Goal: Information Seeking & Learning: Check status

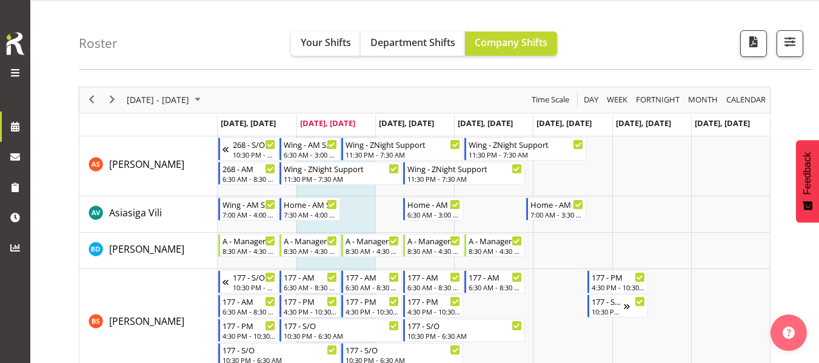
scroll to position [33, 0]
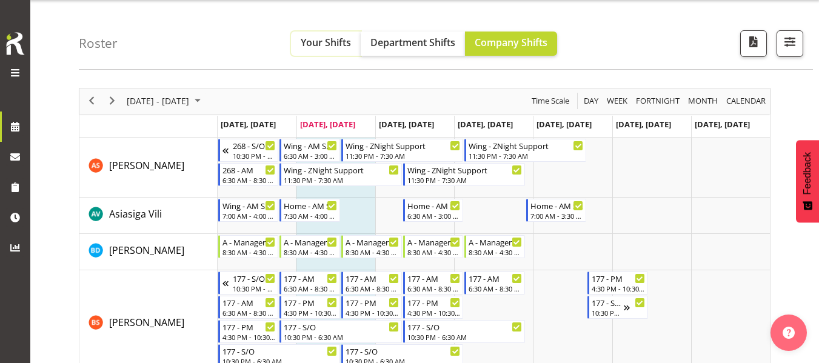
click at [325, 46] on span "Your Shifts" at bounding box center [326, 42] width 50 height 13
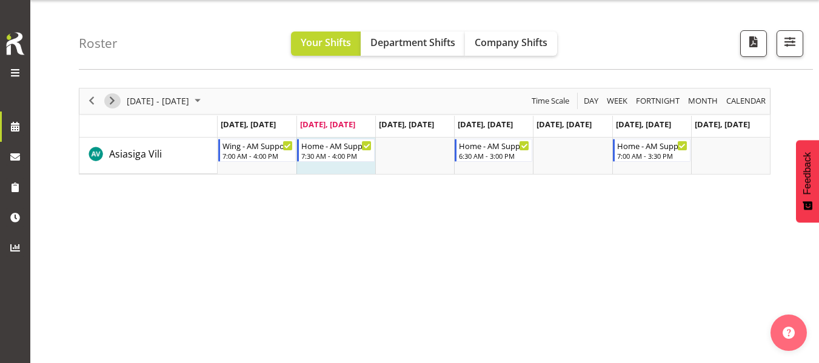
click at [113, 102] on span "Next" at bounding box center [112, 100] width 15 height 15
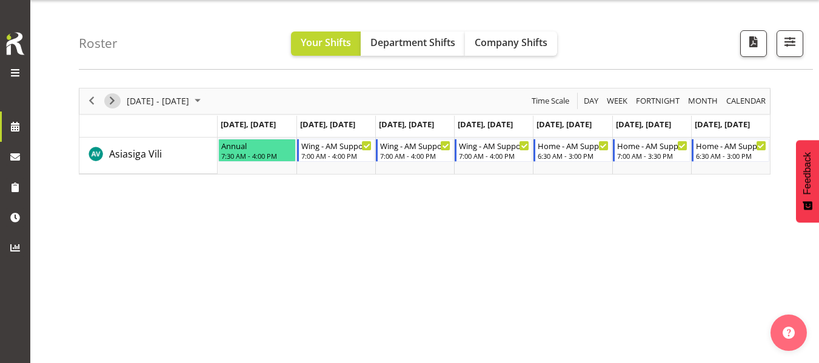
click at [113, 102] on span "Next" at bounding box center [112, 100] width 15 height 15
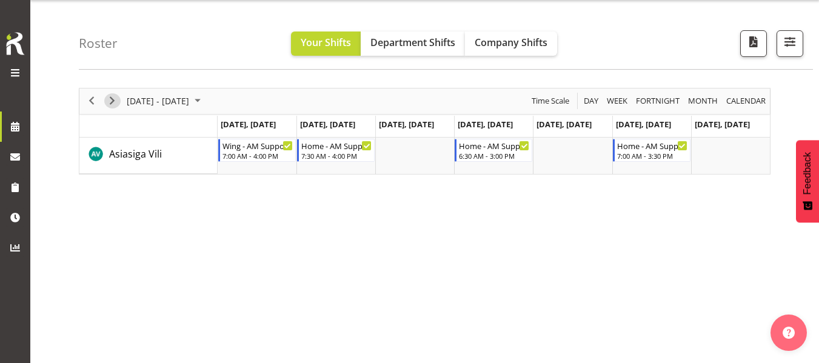
click at [106, 99] on span "Next" at bounding box center [112, 100] width 15 height 15
click at [115, 104] on span "Next" at bounding box center [112, 100] width 15 height 15
click at [796, 45] on span "button" at bounding box center [790, 42] width 16 height 16
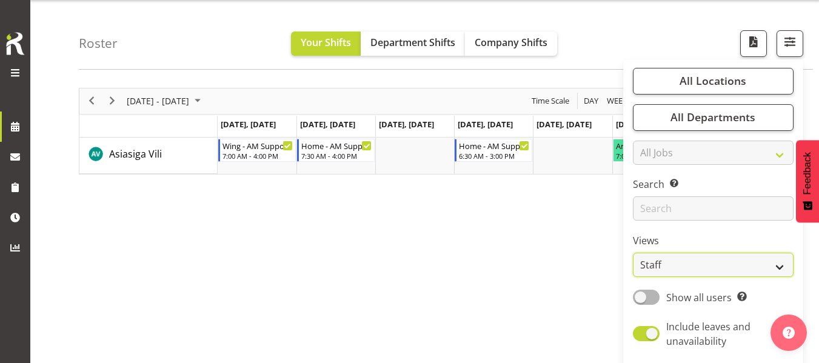
click at [688, 268] on select "Staff Role Shift - Horizontal Shift - Vertical Staff - Location" at bounding box center [713, 266] width 161 height 24
click at [634, 254] on select "Staff Role Shift - Horizontal Shift - Vertical Staff - Location" at bounding box center [713, 266] width 161 height 24
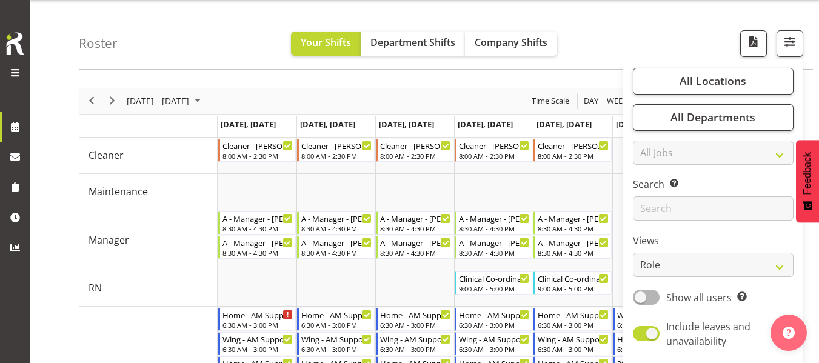
click at [635, 30] on div "Roster Your Shifts Department Shifts Company Shifts All Locations Clear [STREET…" at bounding box center [446, 35] width 734 height 70
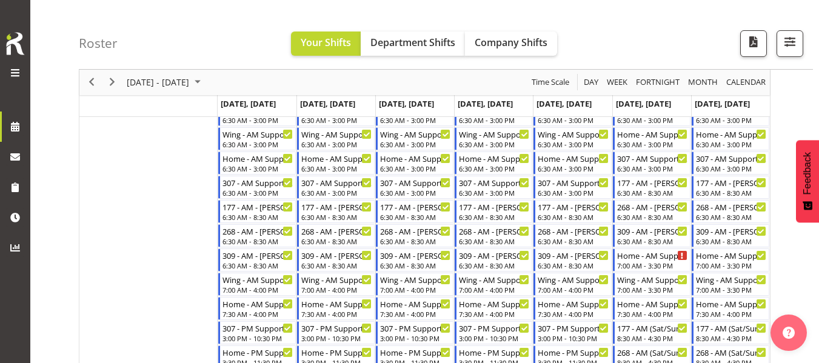
scroll to position [287, 0]
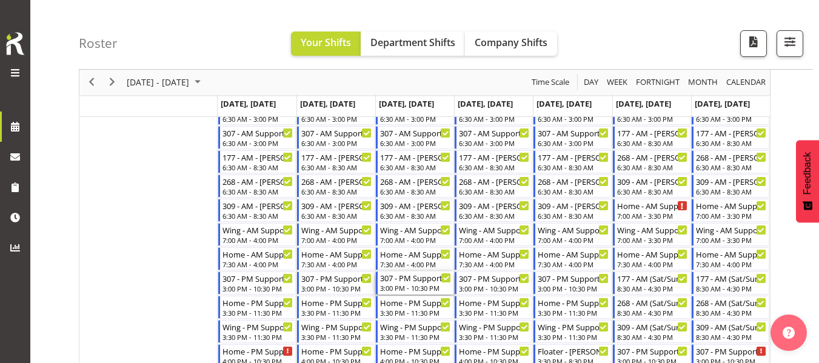
click at [407, 280] on div "307 - PM Support - [PERSON_NAME]" at bounding box center [415, 278] width 71 height 12
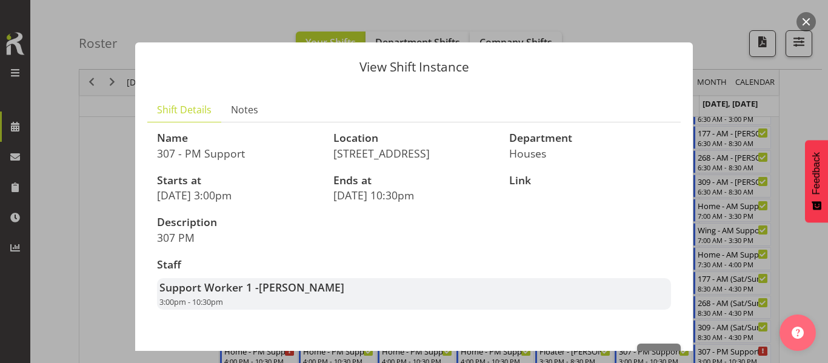
click at [727, 19] on div at bounding box center [414, 181] width 828 height 363
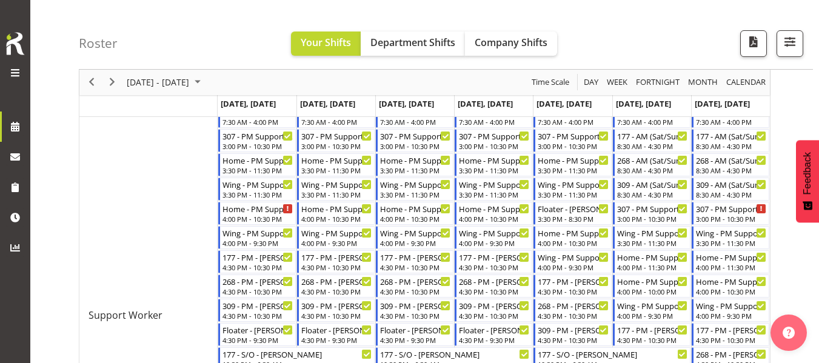
scroll to position [432, 0]
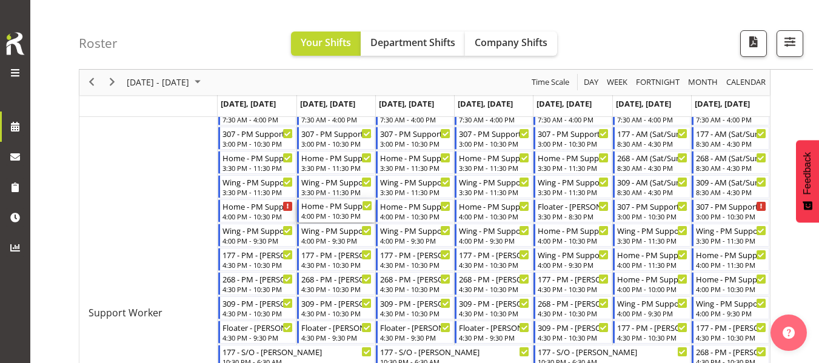
click at [340, 209] on div "Home - PM Support 2 - [PERSON_NAME] (BK) [PERSON_NAME]" at bounding box center [336, 206] width 71 height 12
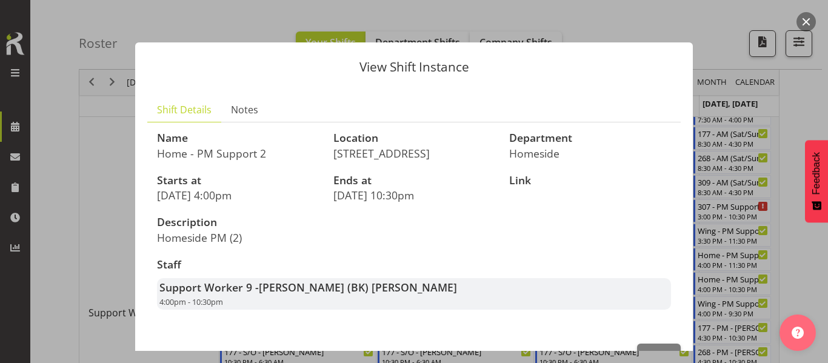
click at [630, 22] on div "View Shift Instance Shift Details Notes Name Home - PM Support 2 Location [STRE…" at bounding box center [414, 181] width 582 height 339
click at [661, 21] on div "View Shift Instance Shift Details Notes Name Home - PM Support 2 Location [STRE…" at bounding box center [414, 181] width 582 height 339
click at [719, 23] on div at bounding box center [414, 181] width 828 height 363
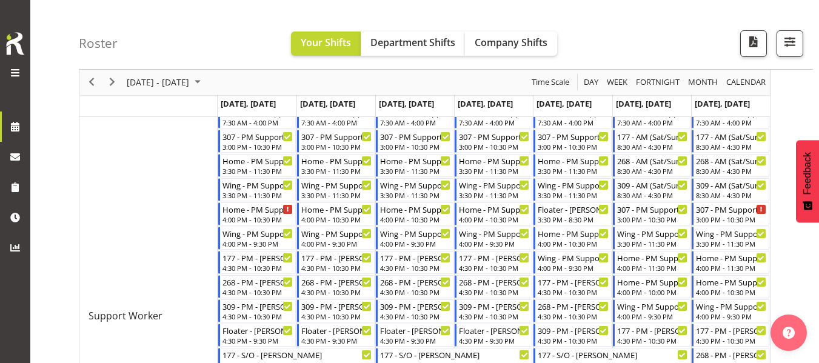
scroll to position [430, 0]
click at [92, 84] on span "Previous" at bounding box center [91, 82] width 15 height 15
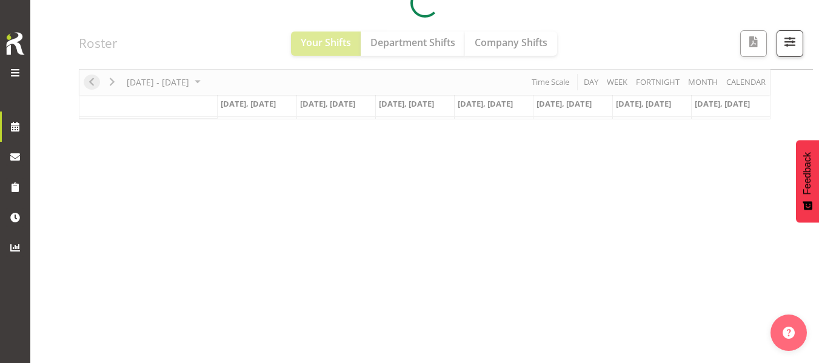
scroll to position [233, 0]
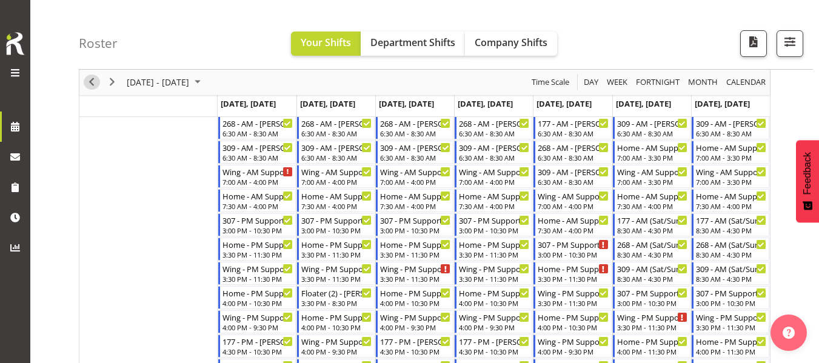
scroll to position [252, 0]
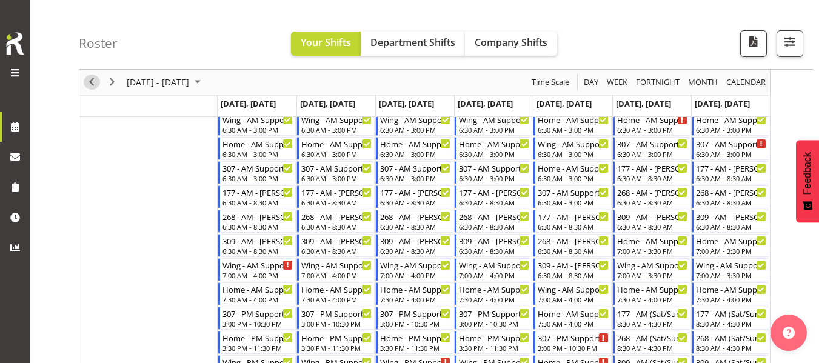
click at [90, 83] on span "Previous" at bounding box center [91, 82] width 15 height 15
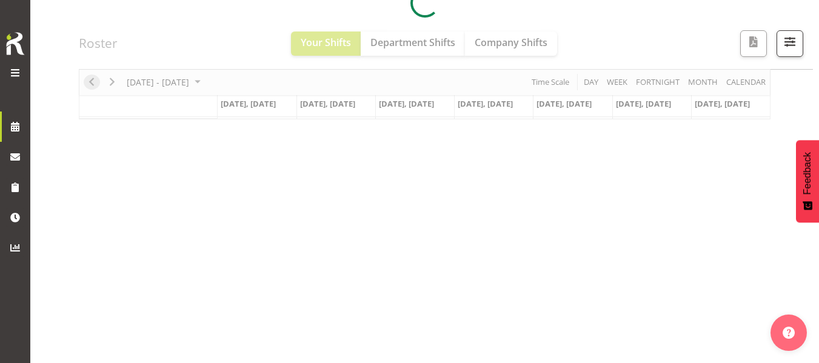
scroll to position [233, 0]
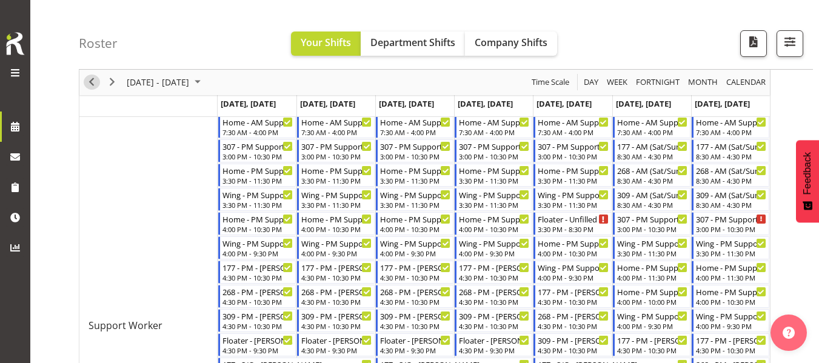
scroll to position [421, 0]
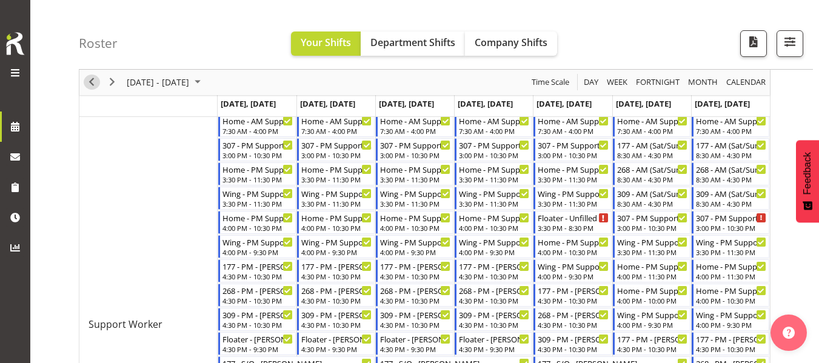
click at [86, 80] on span "Previous" at bounding box center [91, 82] width 15 height 15
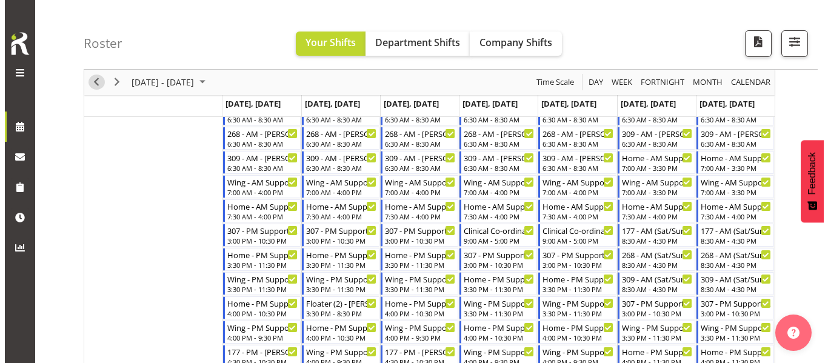
scroll to position [335, 0]
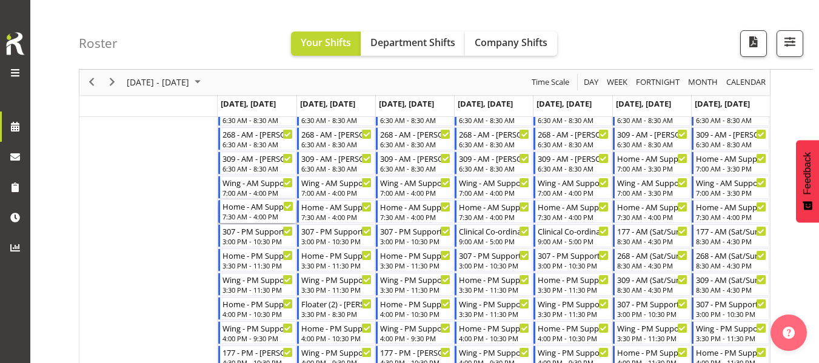
click at [261, 213] on div "7:30 AM - 4:00 PM" at bounding box center [258, 217] width 71 height 10
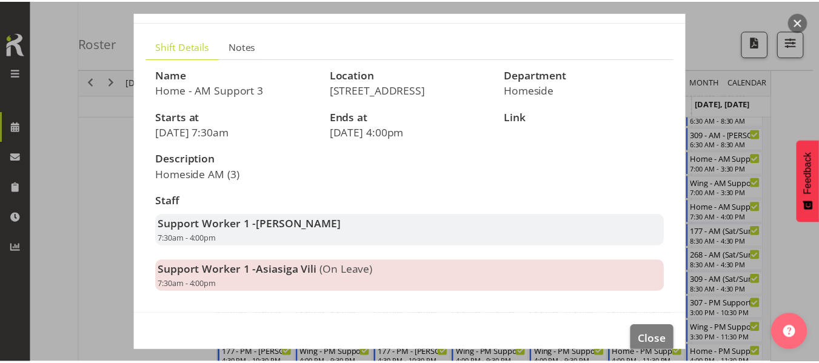
scroll to position [63, 0]
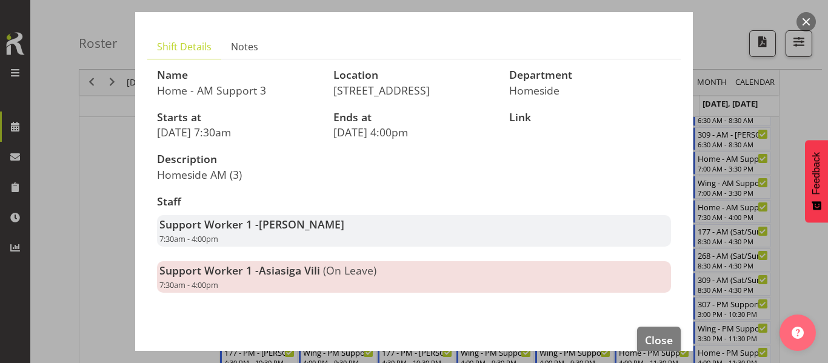
click at [104, 155] on div at bounding box center [414, 181] width 828 height 363
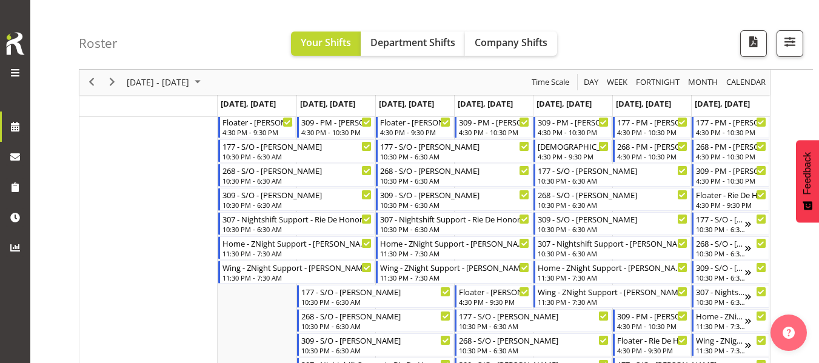
scroll to position [640, 0]
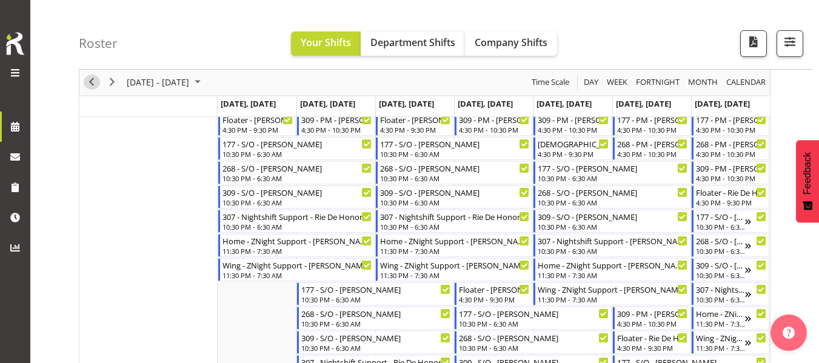
click at [86, 84] on span "Previous" at bounding box center [91, 82] width 15 height 15
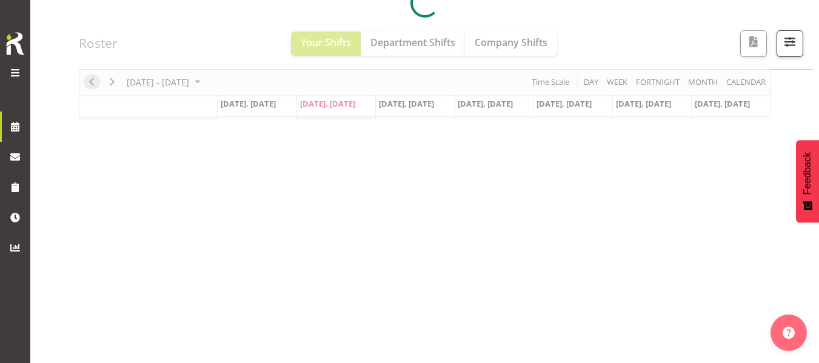
scroll to position [233, 0]
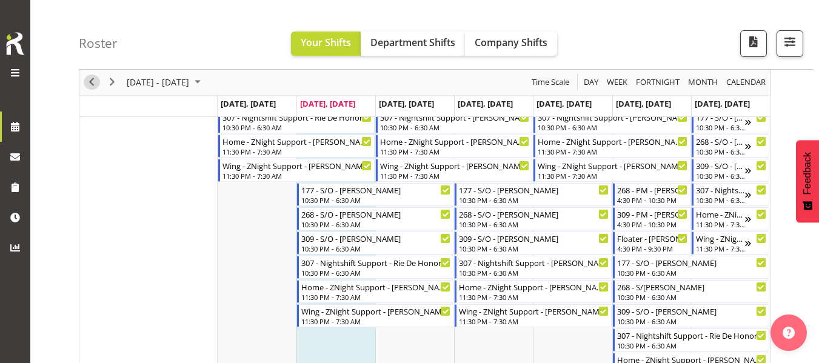
scroll to position [798, 0]
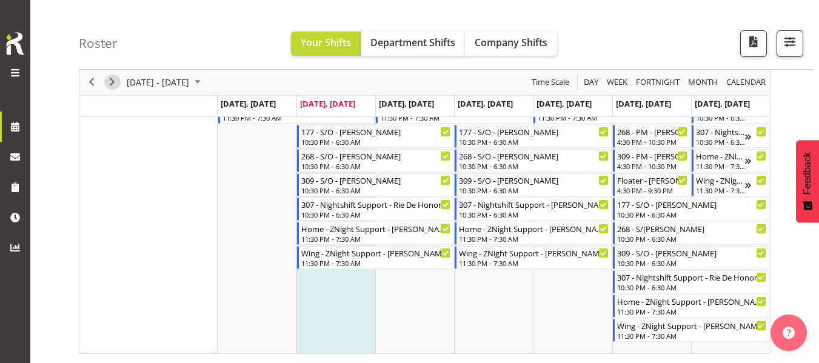
click at [109, 87] on span "Next" at bounding box center [112, 82] width 15 height 15
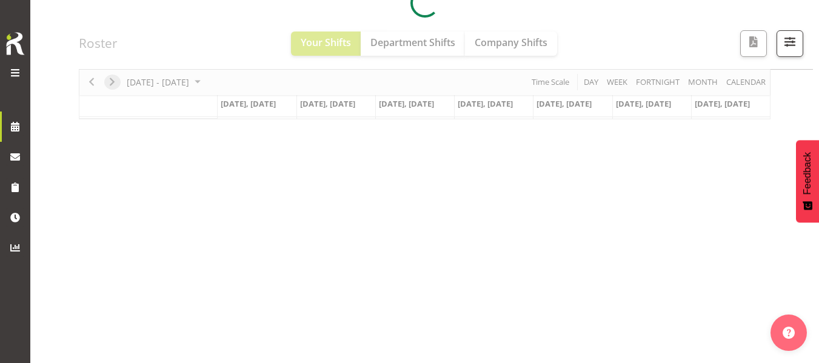
scroll to position [233, 0]
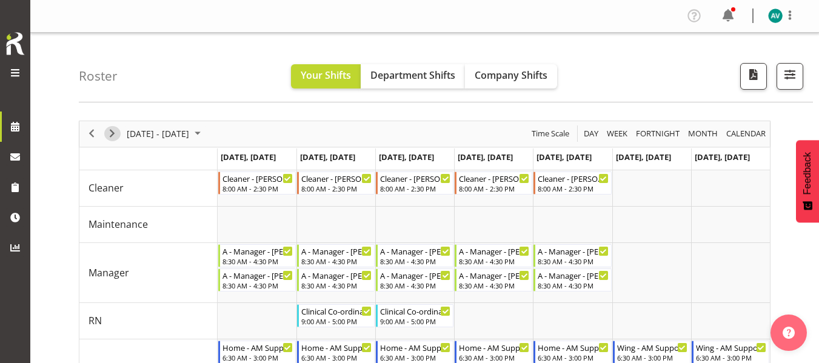
click at [113, 133] on span "Next" at bounding box center [112, 133] width 15 height 15
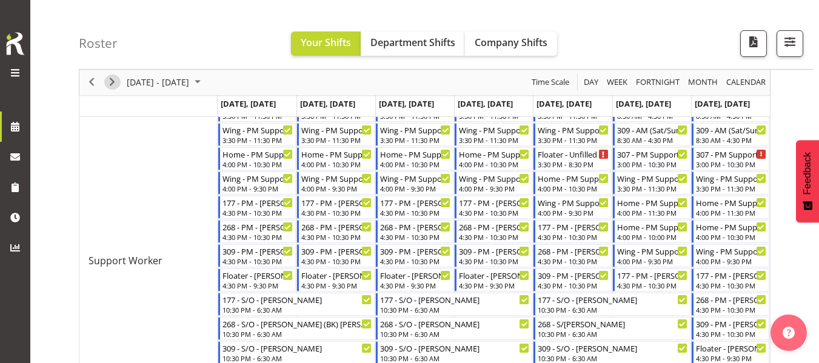
scroll to position [485, 0]
click at [567, 133] on div "Wing - PM Support 1 - [PERSON_NAME]" at bounding box center [573, 129] width 71 height 12
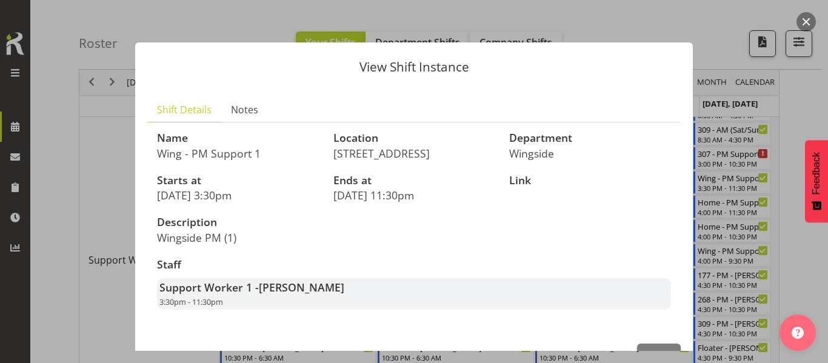
click at [792, 116] on div at bounding box center [414, 181] width 828 height 363
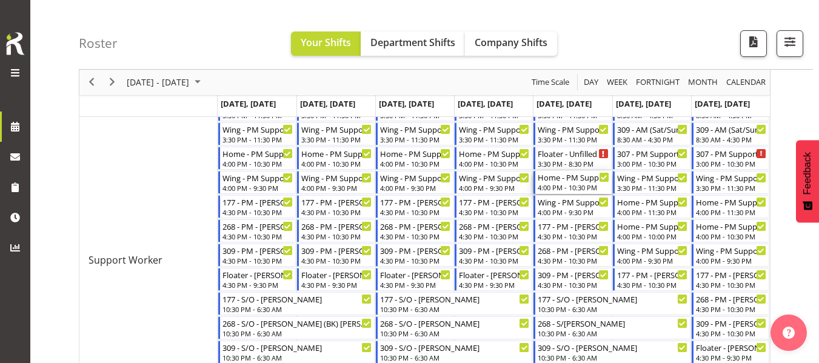
click at [573, 184] on div "4:00 PM - 10:30 PM" at bounding box center [573, 188] width 71 height 10
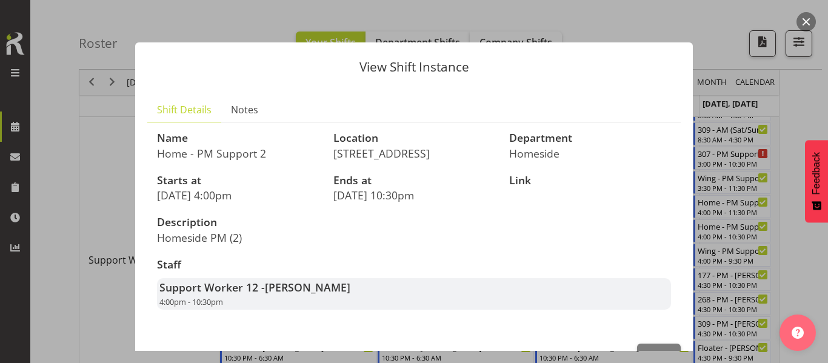
click at [805, 107] on div at bounding box center [414, 181] width 828 height 363
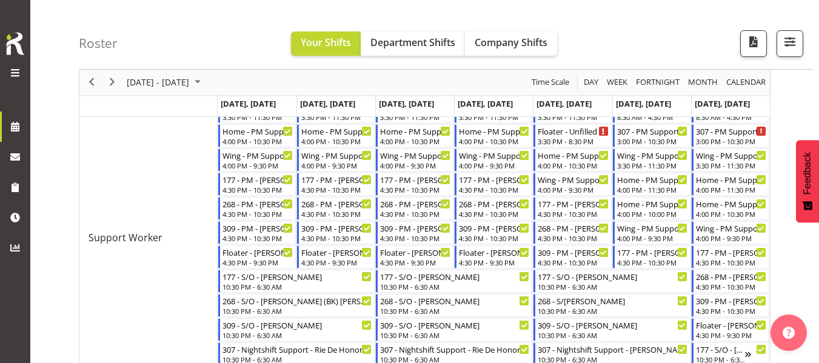
scroll to position [508, 0]
click at [790, 53] on button "button" at bounding box center [790, 43] width 27 height 27
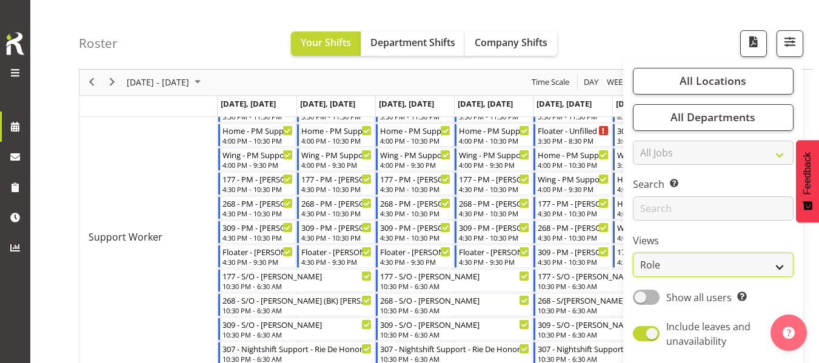
click at [653, 260] on select "Staff Role Shift - Horizontal Shift - Vertical Staff - Location" at bounding box center [713, 266] width 161 height 24
click at [634, 254] on select "Staff Role Shift - Horizontal Shift - Vertical Staff - Location" at bounding box center [713, 266] width 161 height 24
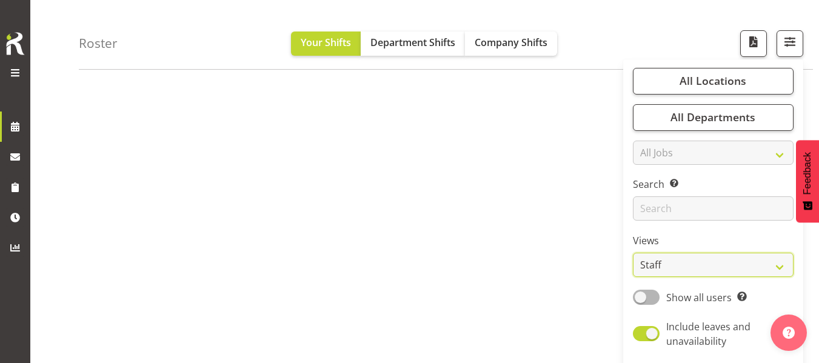
scroll to position [36, 0]
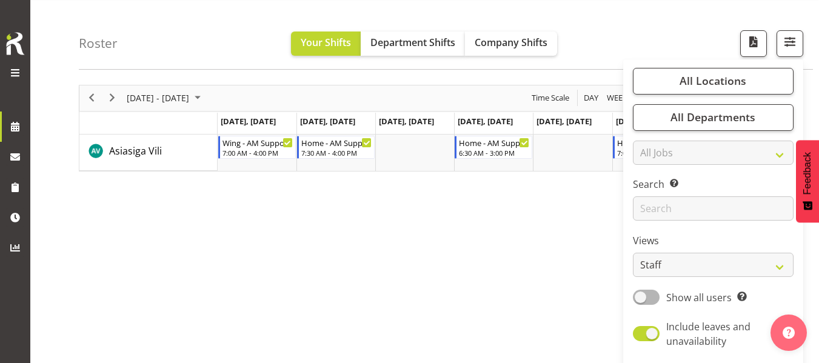
click at [710, 28] on div "Roster Your Shifts Department Shifts Company Shifts All Locations Clear [STREET…" at bounding box center [446, 35] width 734 height 70
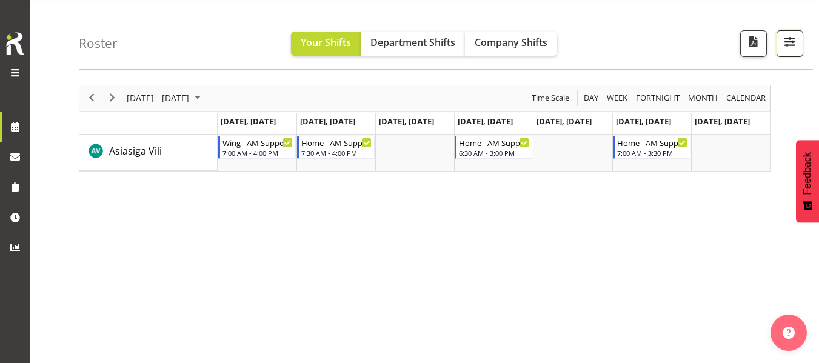
click at [791, 50] on span "button" at bounding box center [790, 42] width 16 height 16
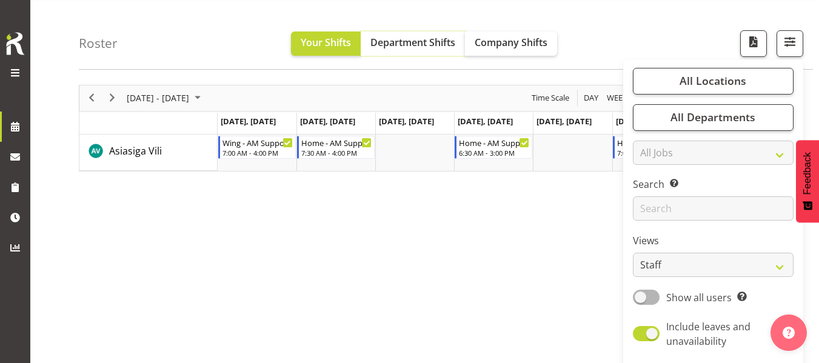
click at [431, 42] on span "Department Shifts" at bounding box center [413, 42] width 85 height 13
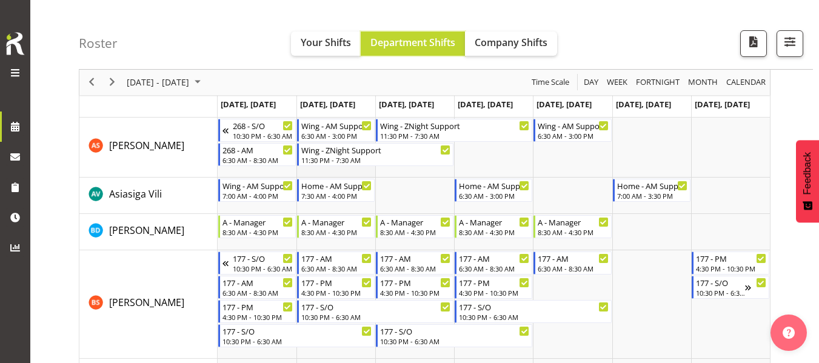
scroll to position [53, 0]
click at [785, 41] on span "button" at bounding box center [790, 42] width 16 height 16
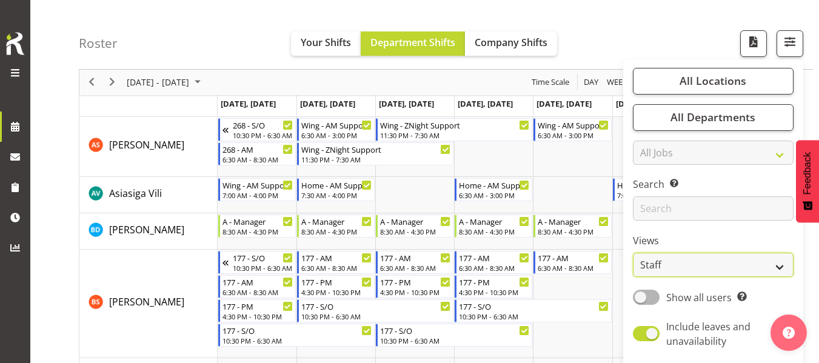
click at [680, 261] on select "Staff Role Shift - Horizontal Shift - Vertical Staff - Location" at bounding box center [713, 266] width 161 height 24
select select "role"
click at [634, 254] on select "Staff Role Shift - Horizontal Shift - Vertical Staff - Location" at bounding box center [713, 266] width 161 height 24
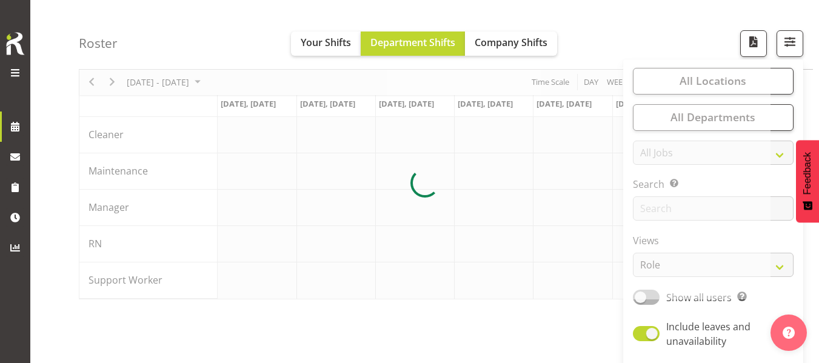
click at [671, 46] on div "Roster Your Shifts Department Shifts Company Shifts All Locations Clear [STREET…" at bounding box center [446, 35] width 734 height 70
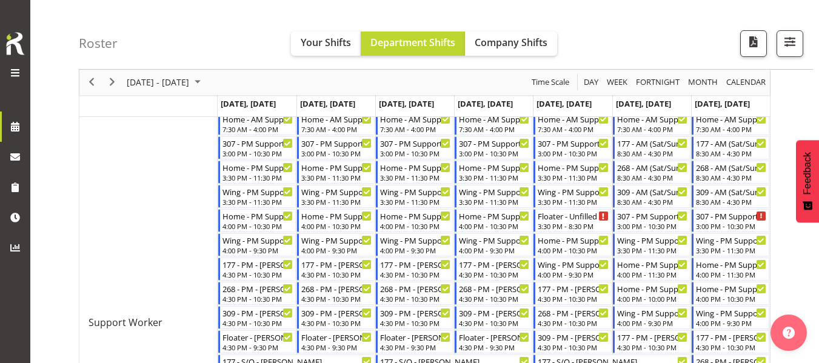
scroll to position [425, 0]
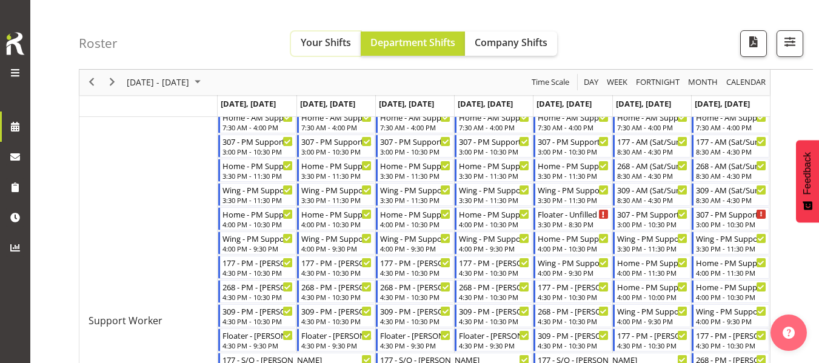
click at [326, 45] on span "Your Shifts" at bounding box center [326, 42] width 50 height 13
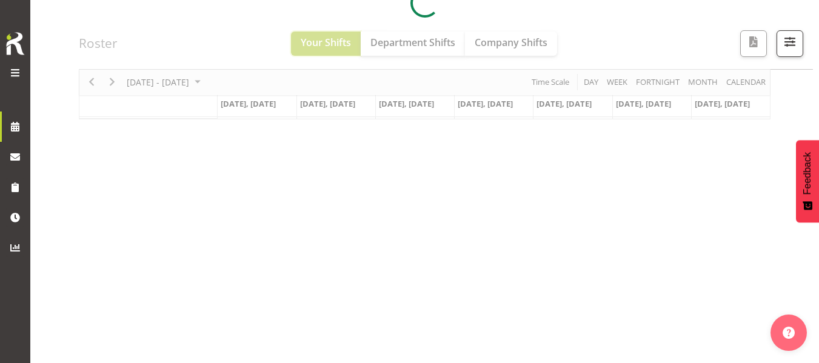
scroll to position [233, 0]
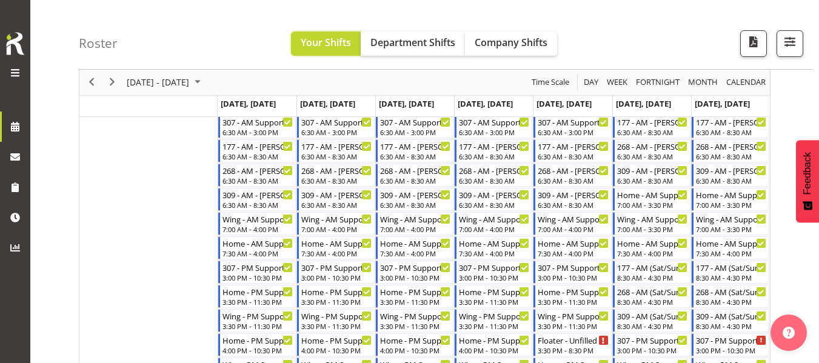
scroll to position [298, 0]
click at [100, 80] on div "previous period" at bounding box center [91, 82] width 21 height 25
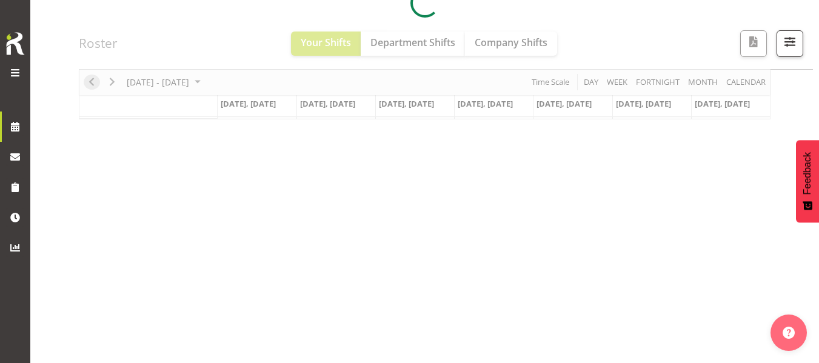
scroll to position [233, 0]
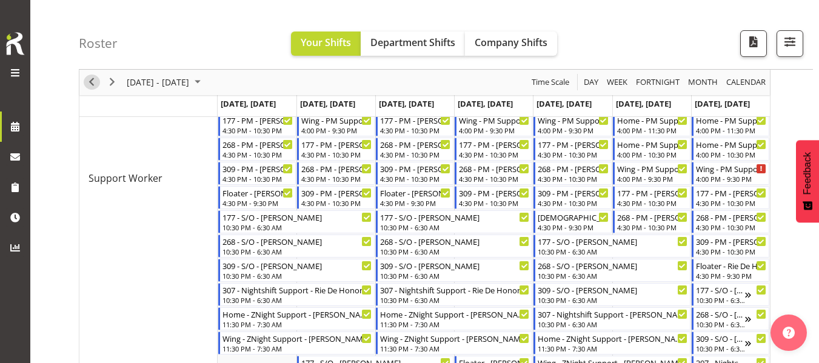
scroll to position [568, 0]
click at [95, 79] on span "Previous" at bounding box center [91, 82] width 15 height 15
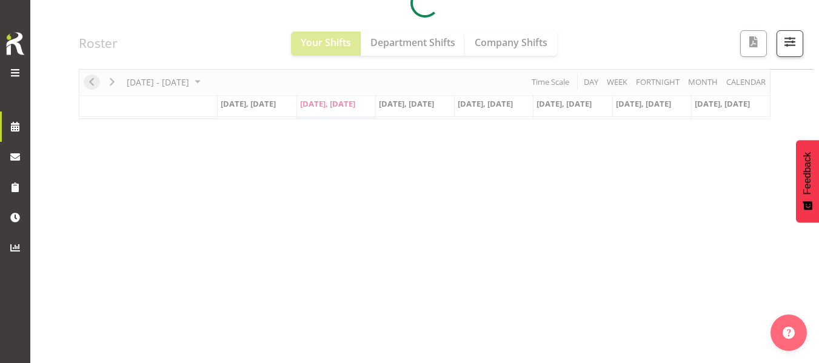
scroll to position [233, 0]
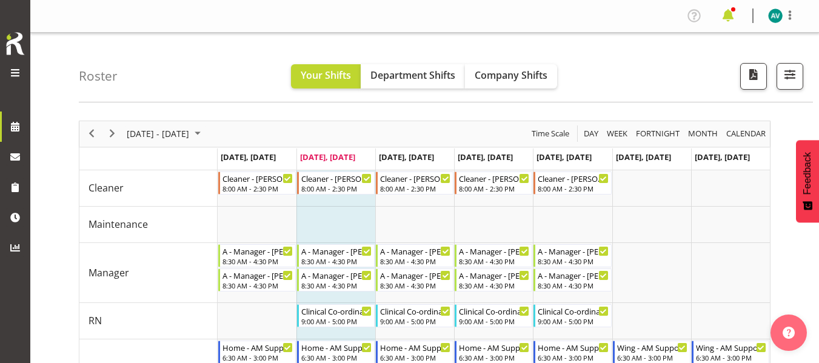
click at [727, 15] on span at bounding box center [728, 15] width 19 height 19
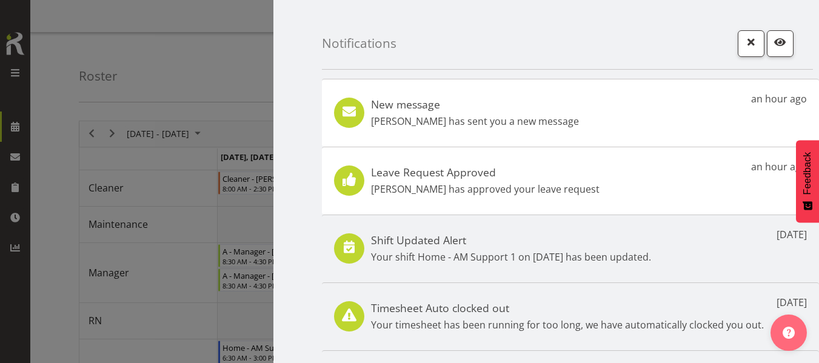
click at [630, 112] on div "New message [PERSON_NAME] has sent you a new message an hour ago" at bounding box center [570, 113] width 497 height 68
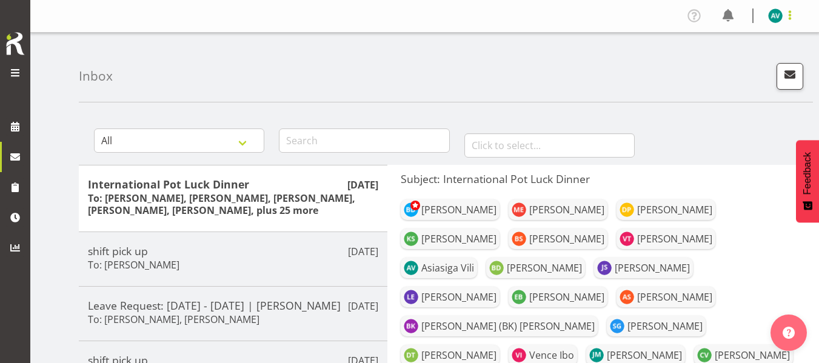
click at [789, 18] on span at bounding box center [790, 15] width 15 height 15
click at [722, 64] on link "Log Out" at bounding box center [739, 64] width 116 height 22
